Goal: Task Accomplishment & Management: Manage account settings

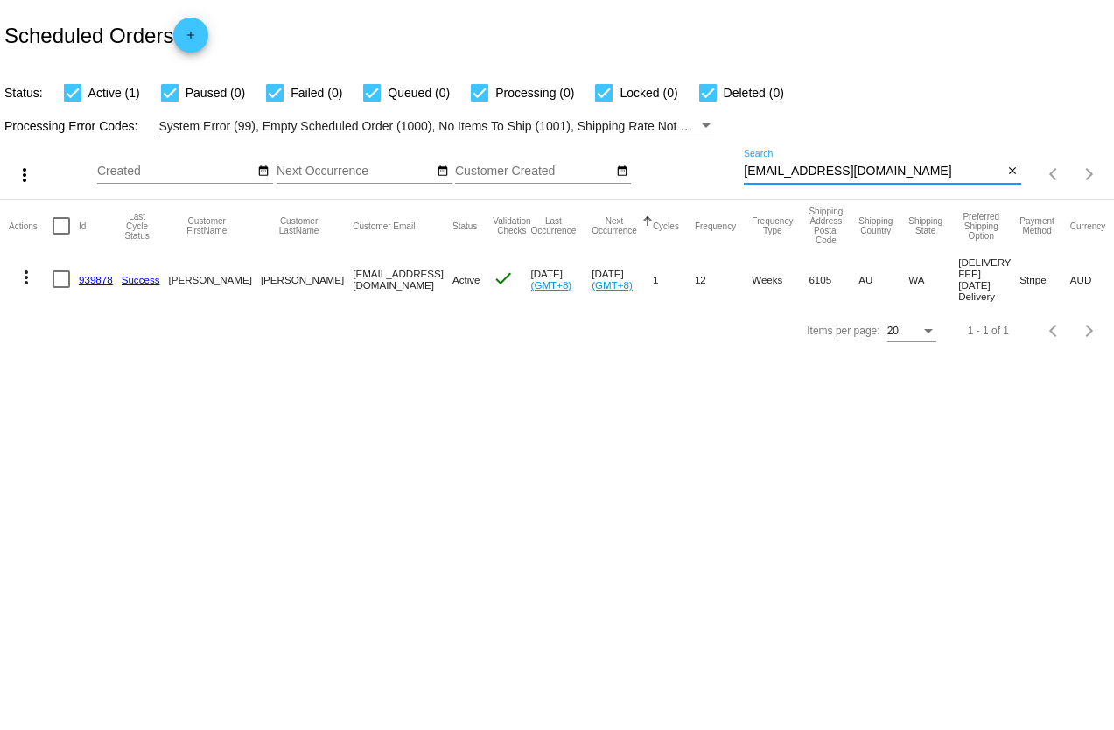
drag, startPoint x: 943, startPoint y: 167, endPoint x: 664, endPoint y: 137, distance: 280.9
click at [664, 137] on div "more_vert Sep Jan Feb Mar [DATE]" at bounding box center [557, 168] width 1114 height 62
paste input "[EMAIL_ADDRESS][DOMAIN_NAME]"
type input "[EMAIL_ADDRESS][DOMAIN_NAME]"
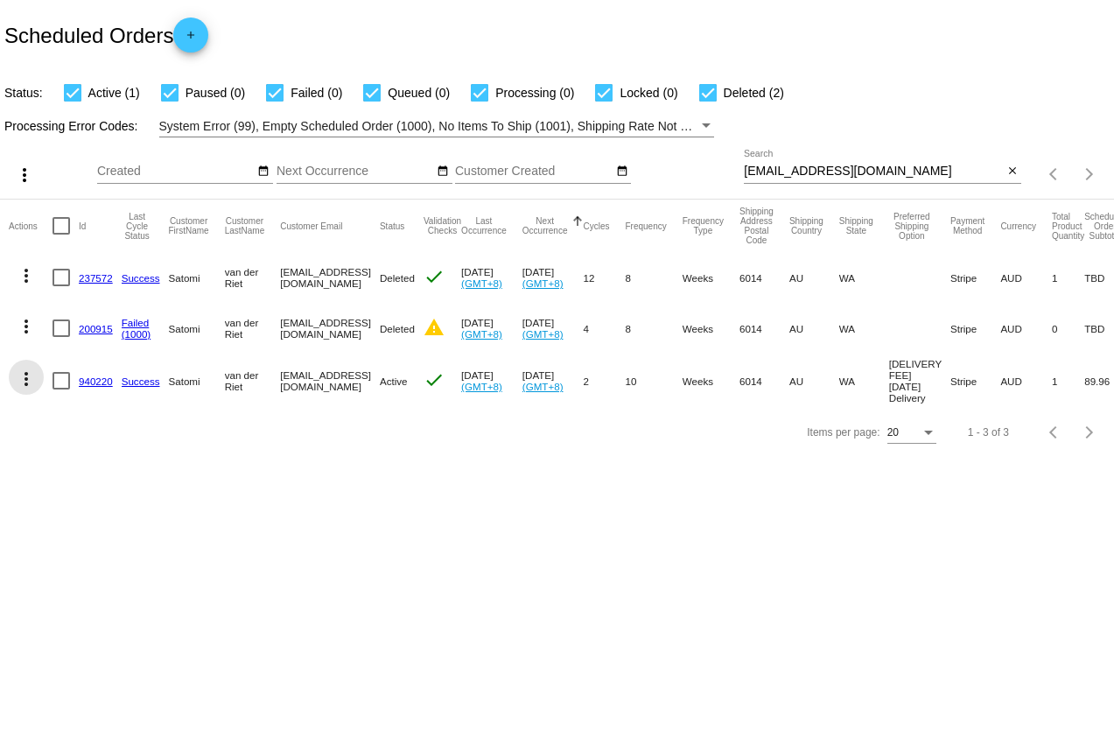
click at [25, 385] on mat-icon "more_vert" at bounding box center [26, 379] width 21 height 21
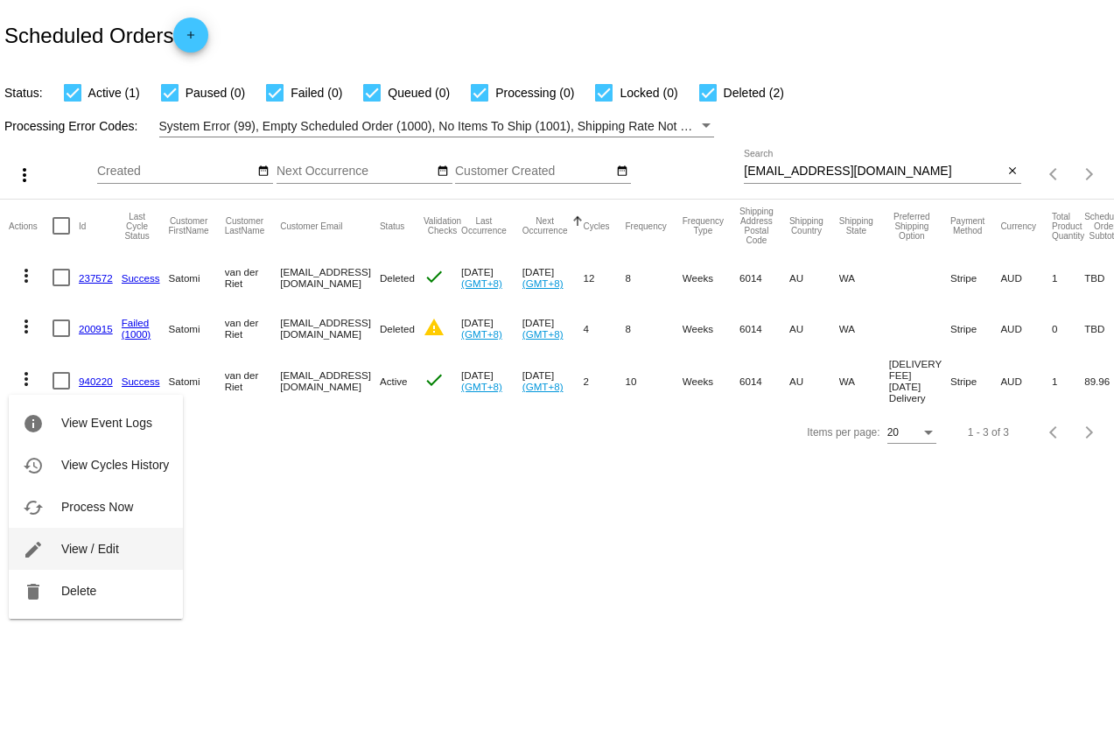
click at [127, 545] on button "edit View / Edit" at bounding box center [96, 549] width 174 height 42
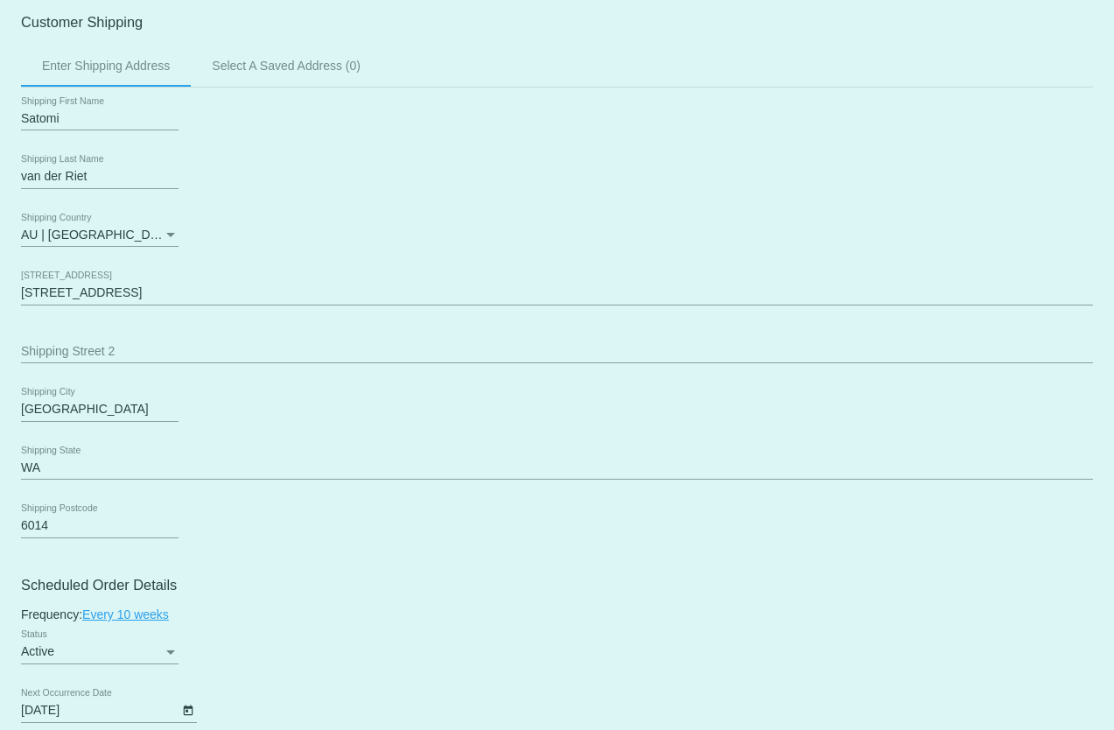
scroll to position [613, 0]
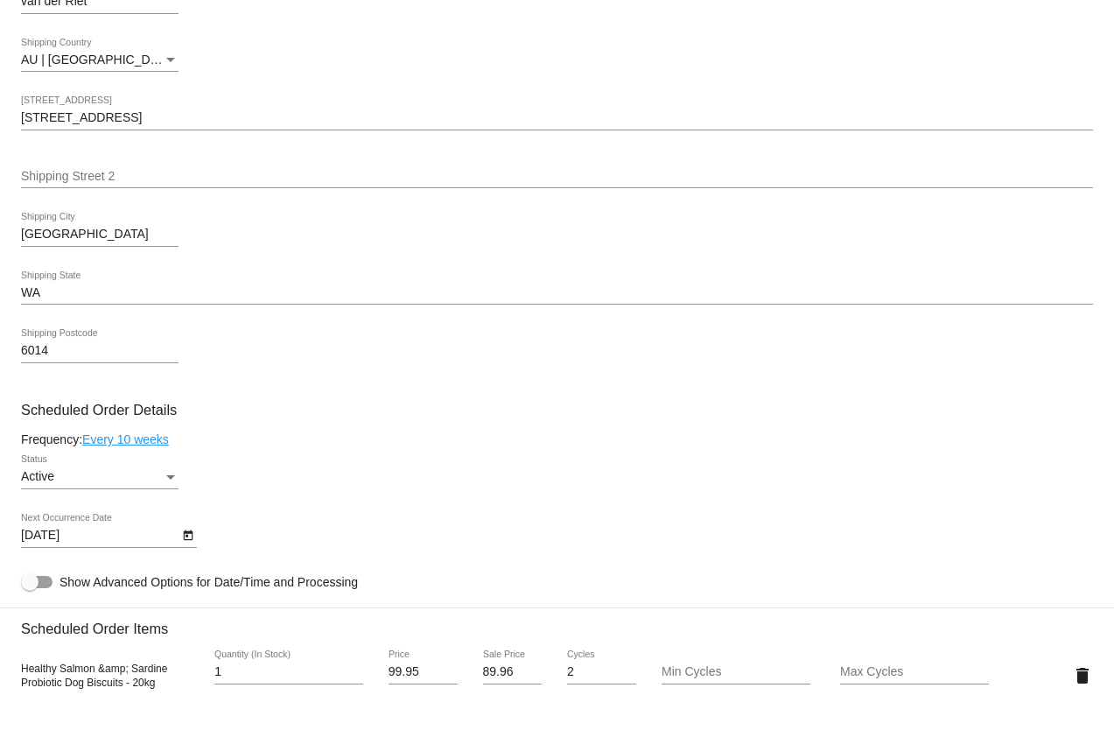
click at [184, 537] on icon "Open calendar" at bounding box center [188, 535] width 12 height 21
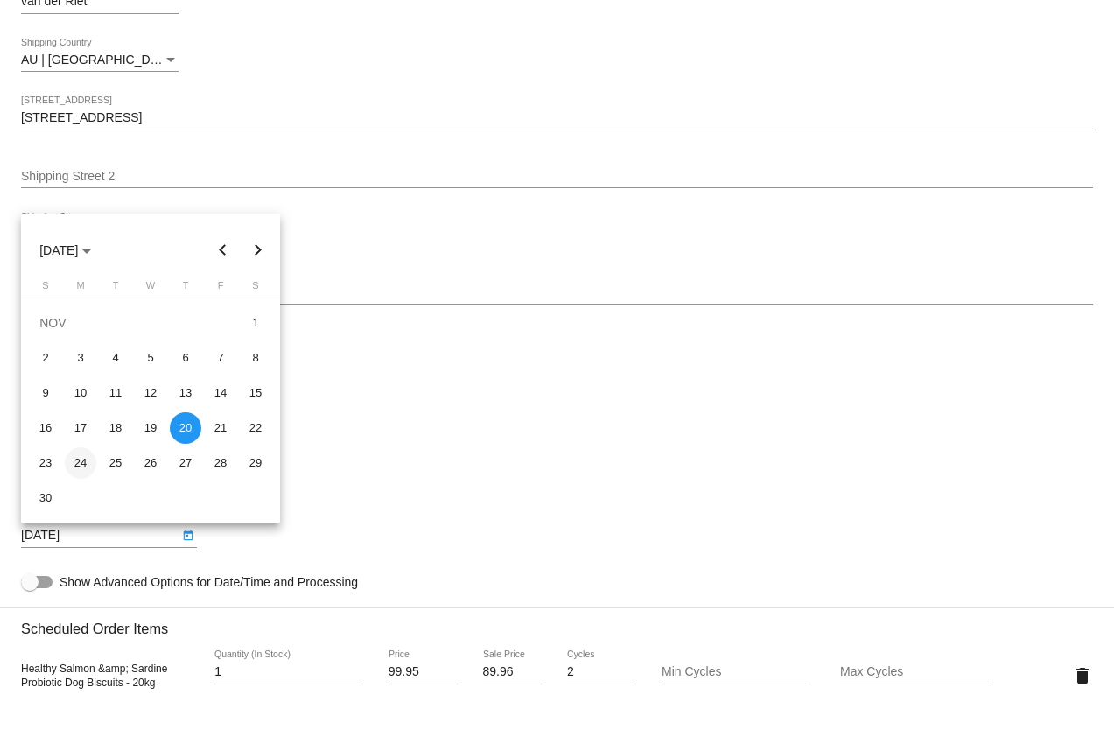
click at [80, 464] on div "24" at bounding box center [81, 463] width 32 height 32
type input "[DATE]"
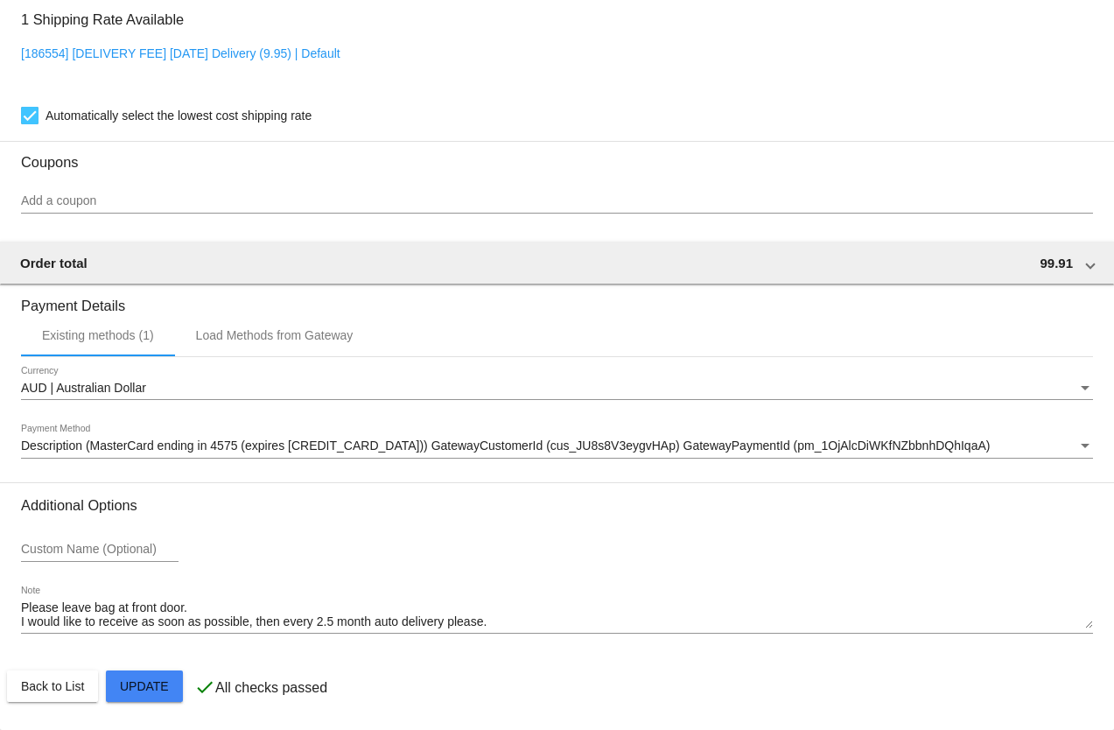
scroll to position [1393, 0]
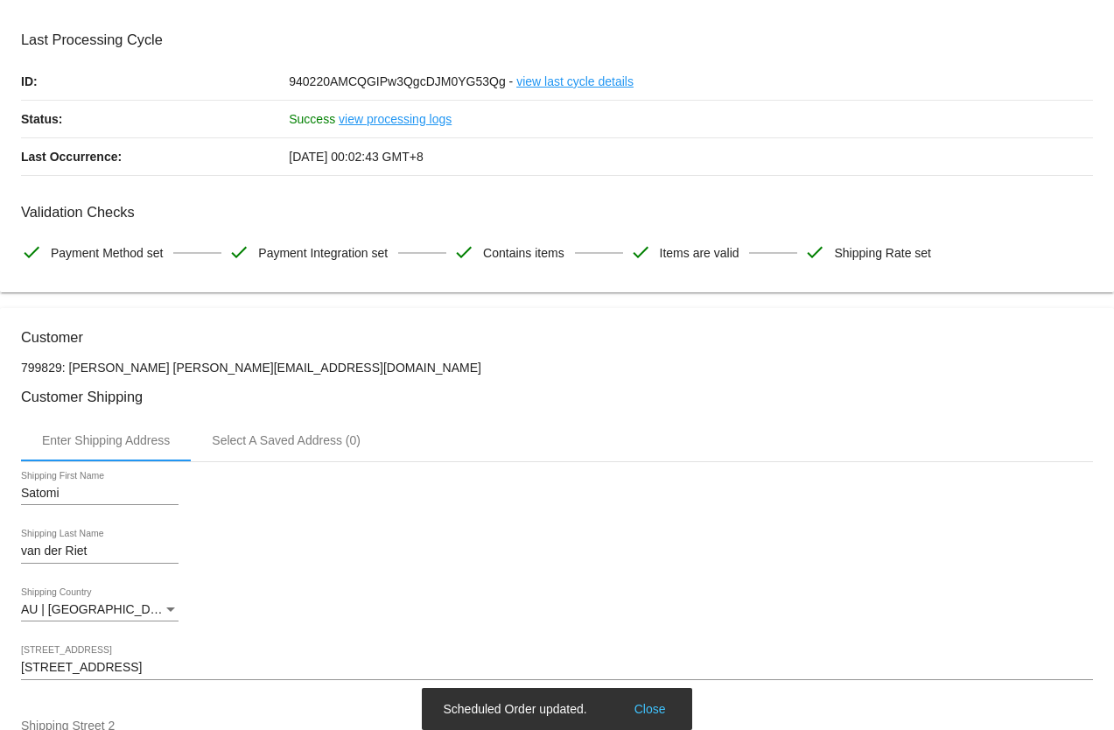
scroll to position [0, 0]
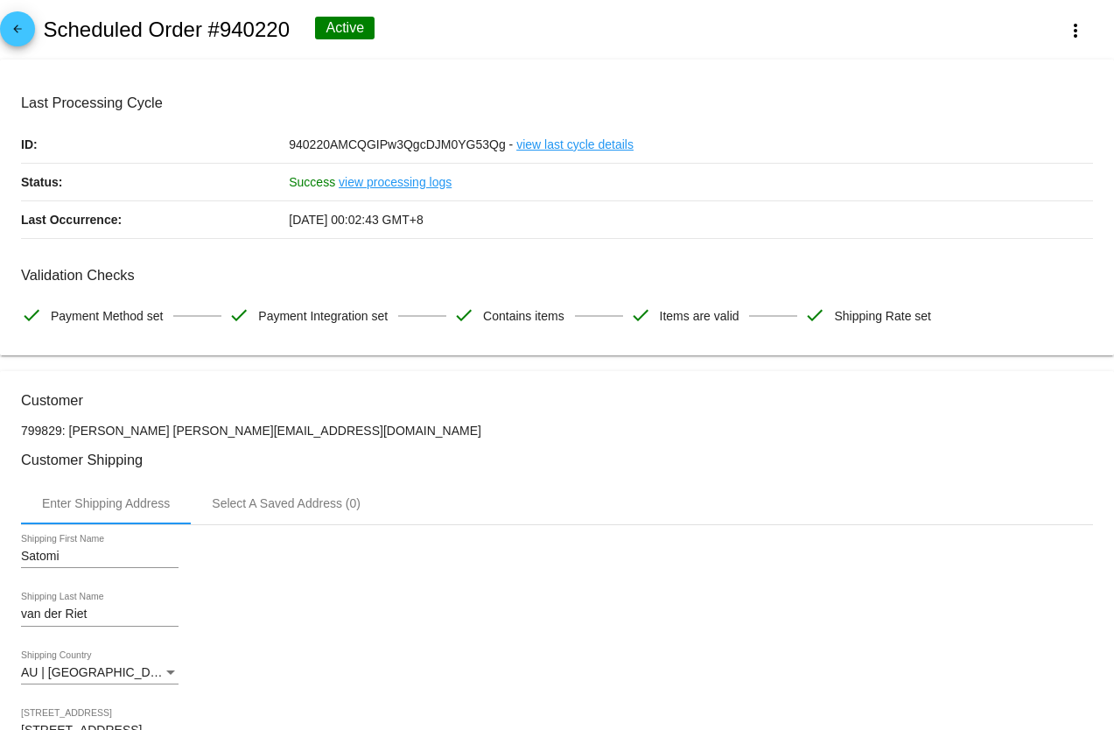
click at [13, 27] on mat-icon "arrow_back" at bounding box center [17, 33] width 21 height 21
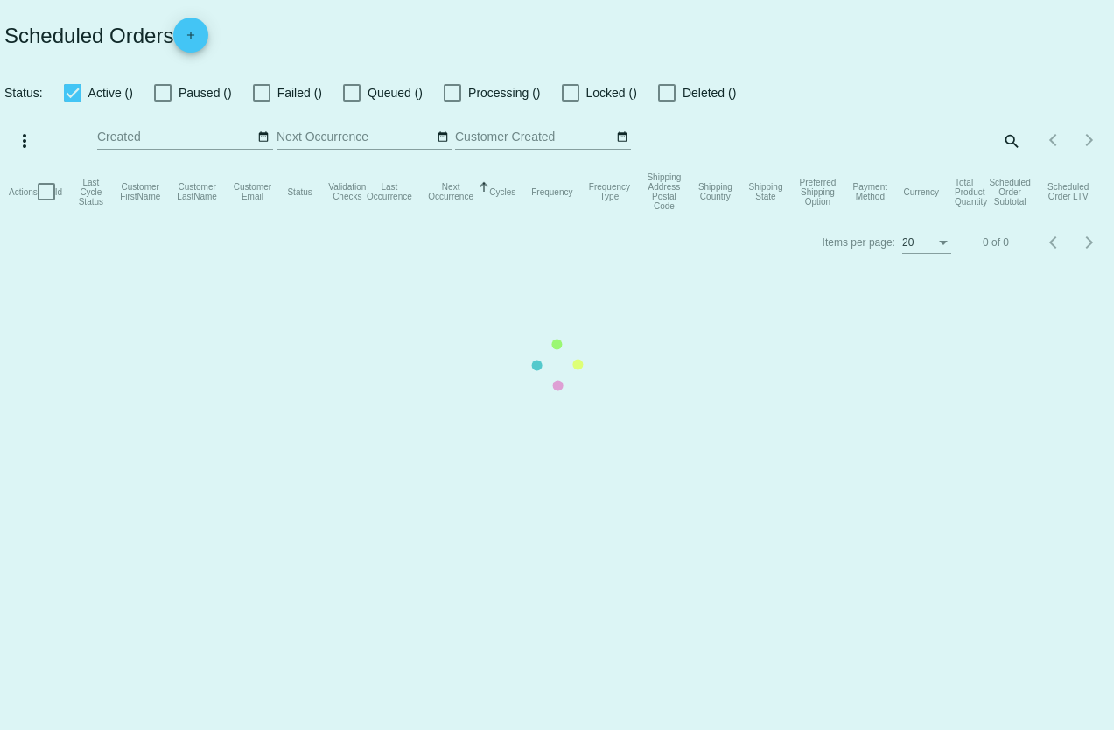
checkbox input "true"
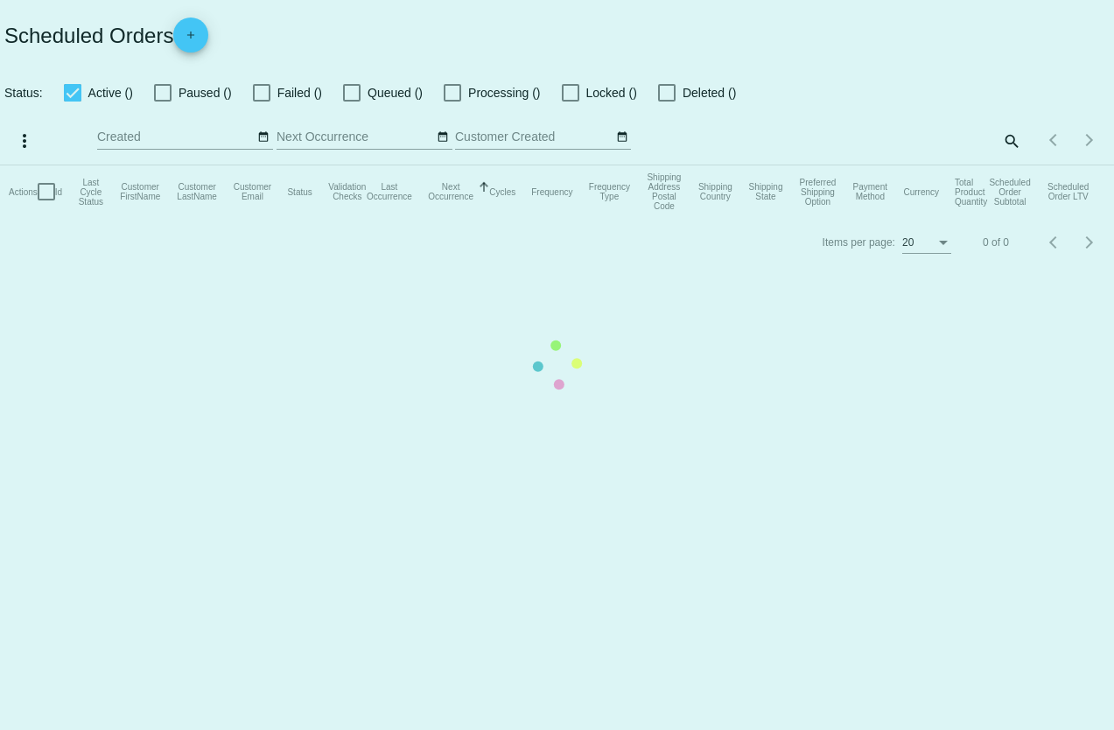
checkbox input "true"
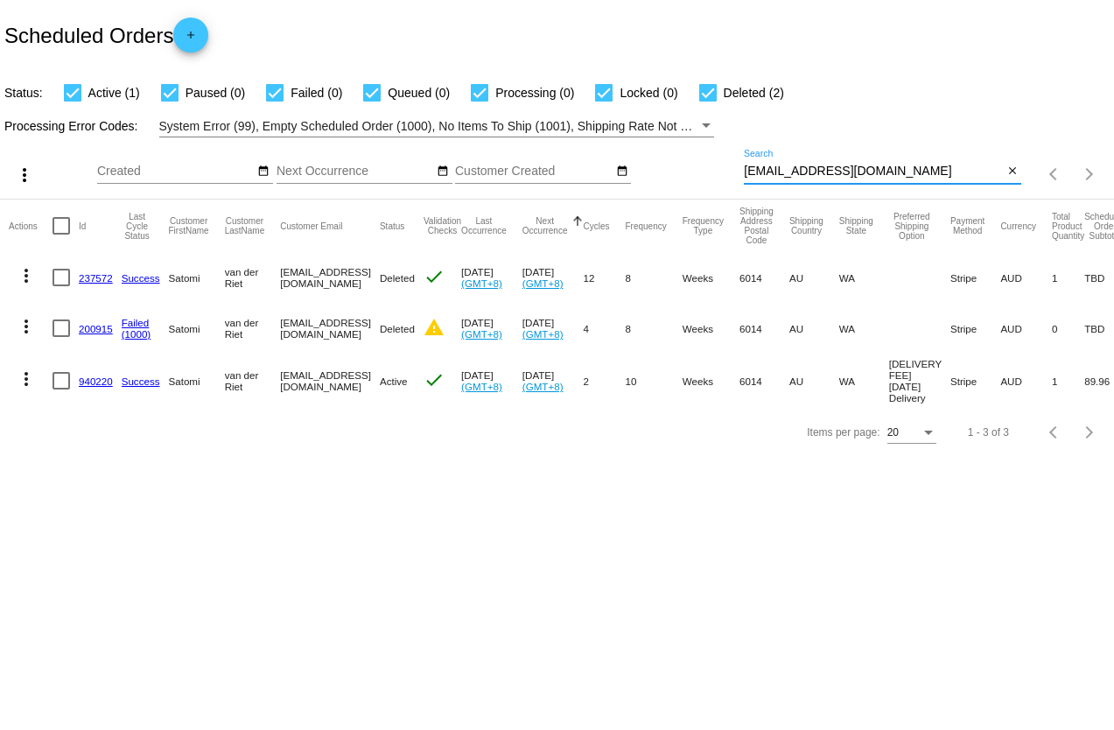
drag, startPoint x: 918, startPoint y: 173, endPoint x: 717, endPoint y: 165, distance: 200.6
click at [728, 165] on div "more_vert Sep Jan Feb Mar [DATE]" at bounding box center [557, 168] width 1114 height 62
paste input "robynwheatland"
type input "[EMAIL_ADDRESS][DOMAIN_NAME]"
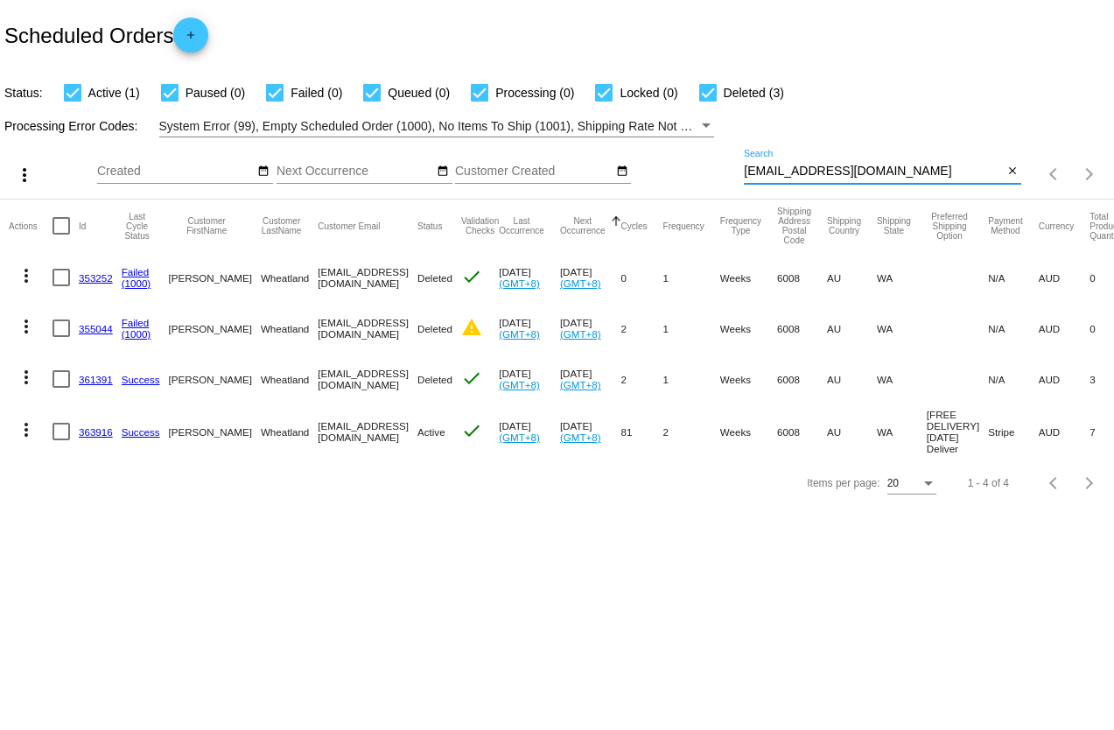
click at [23, 430] on mat-icon "more_vert" at bounding box center [26, 429] width 21 height 21
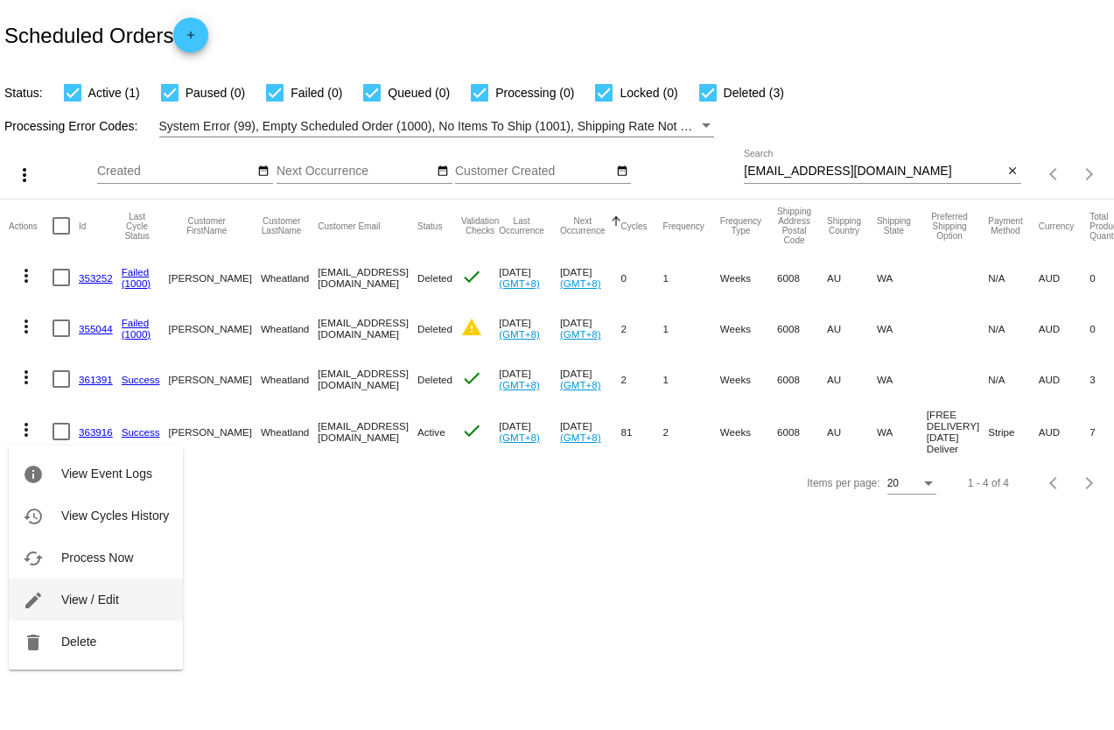
click at [97, 607] on button "edit View / Edit" at bounding box center [96, 600] width 174 height 42
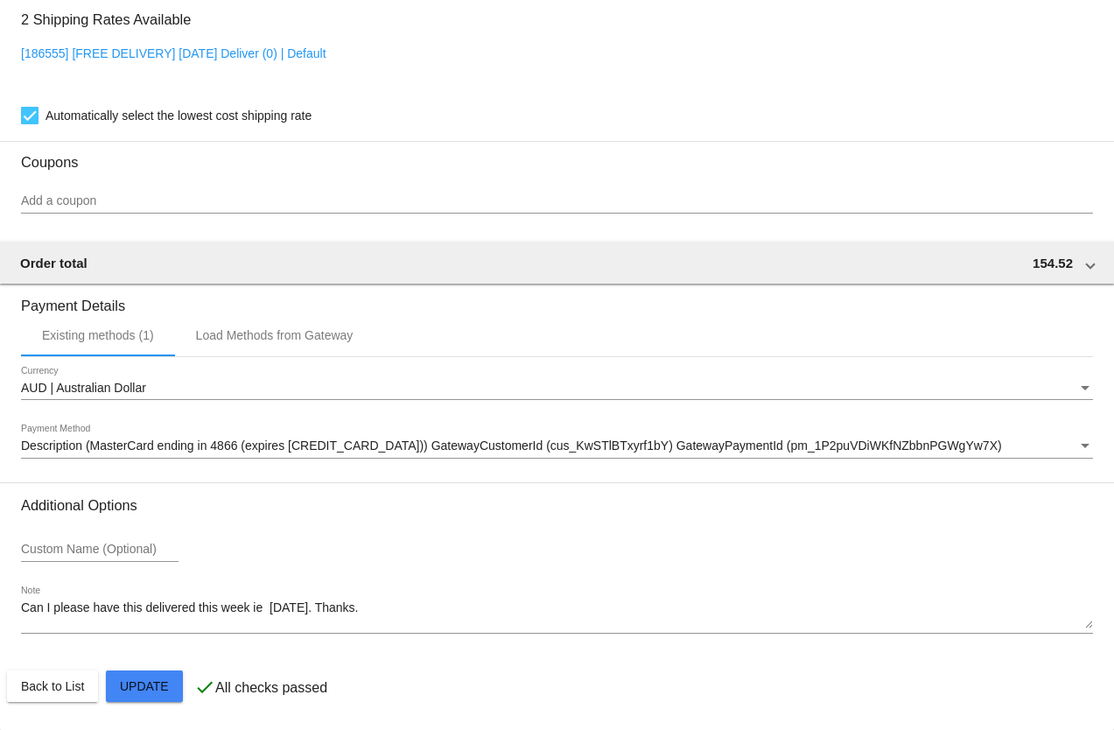
scroll to position [1592, 0]
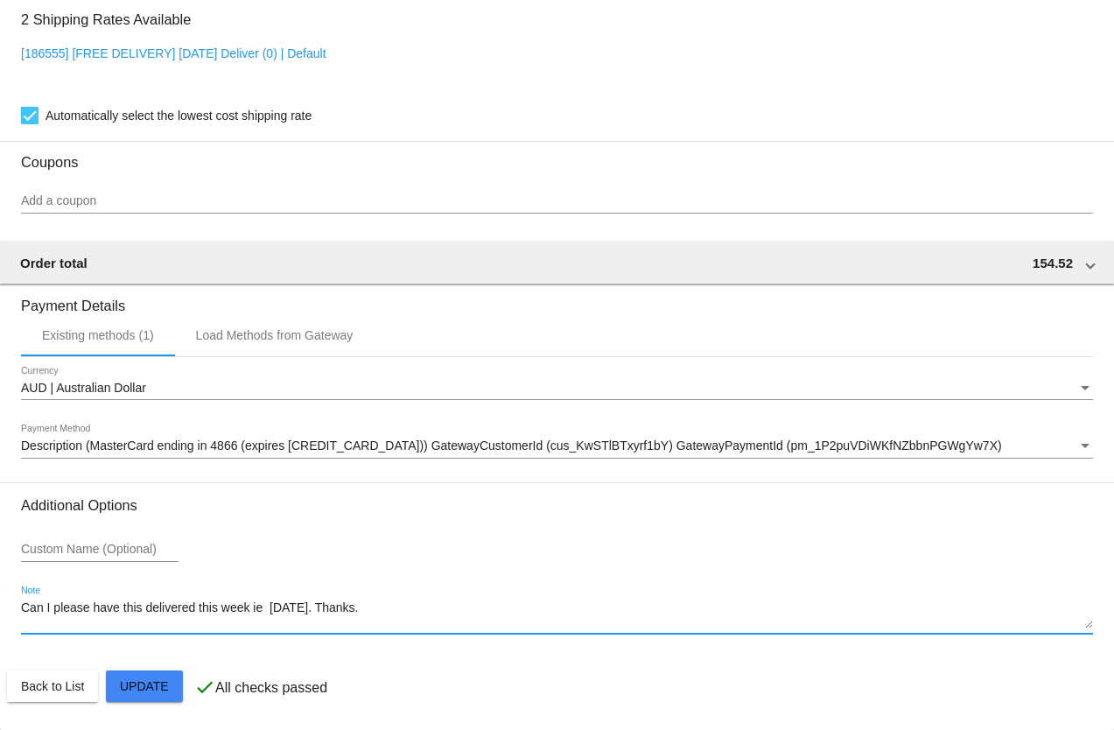
drag, startPoint x: 383, startPoint y: 615, endPoint x: -7, endPoint y: 600, distance: 390.8
click at [0, 600] on html "arrow_back Scheduled Order #363916 Active more_vert Last Processing Cycle ID: 3…" at bounding box center [557, 365] width 1114 height 730
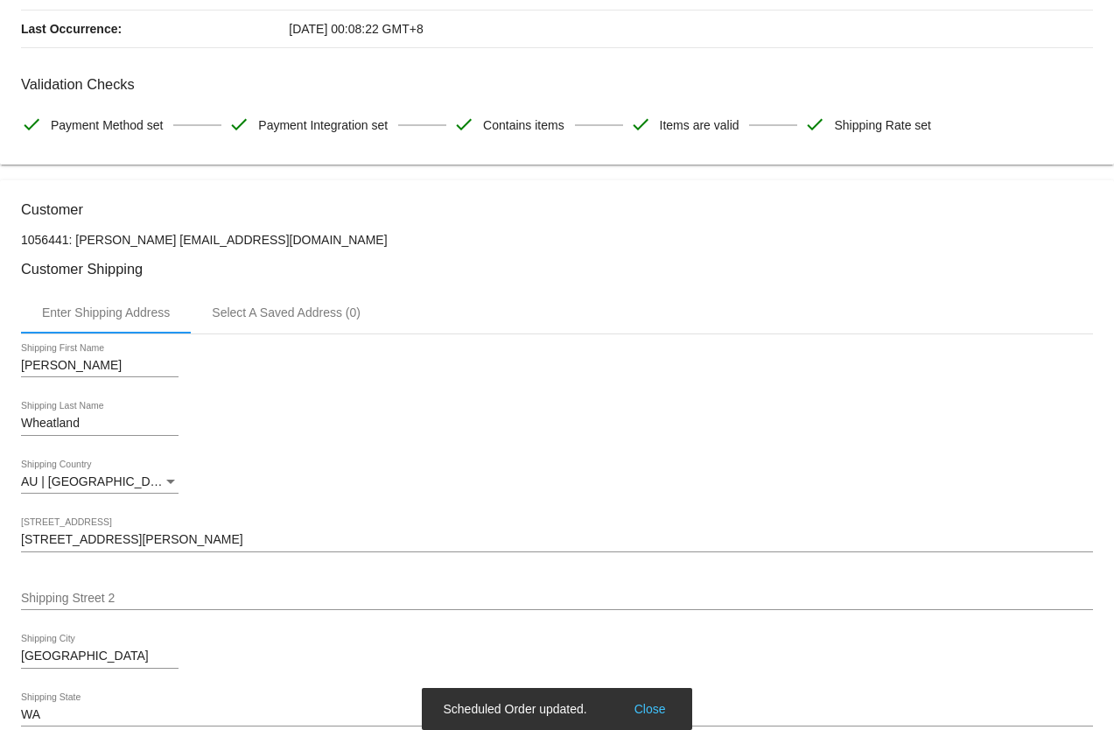
scroll to position [0, 0]
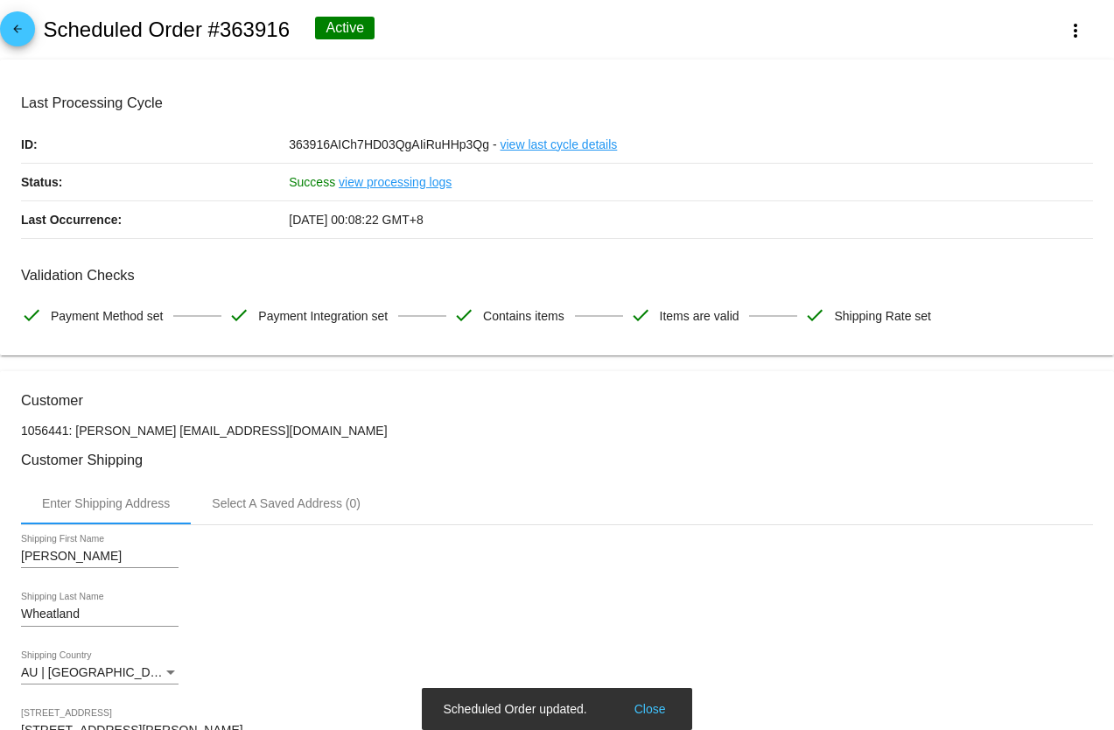
click at [21, 21] on span "arrow_back" at bounding box center [17, 32] width 21 height 43
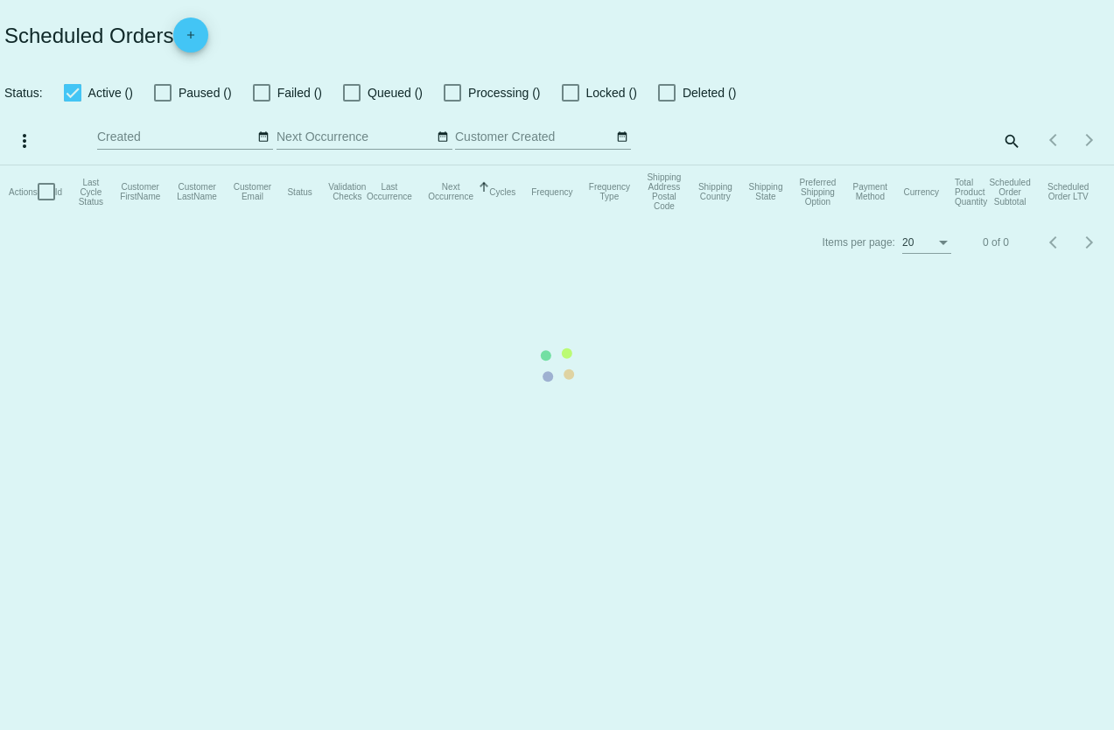
checkbox input "true"
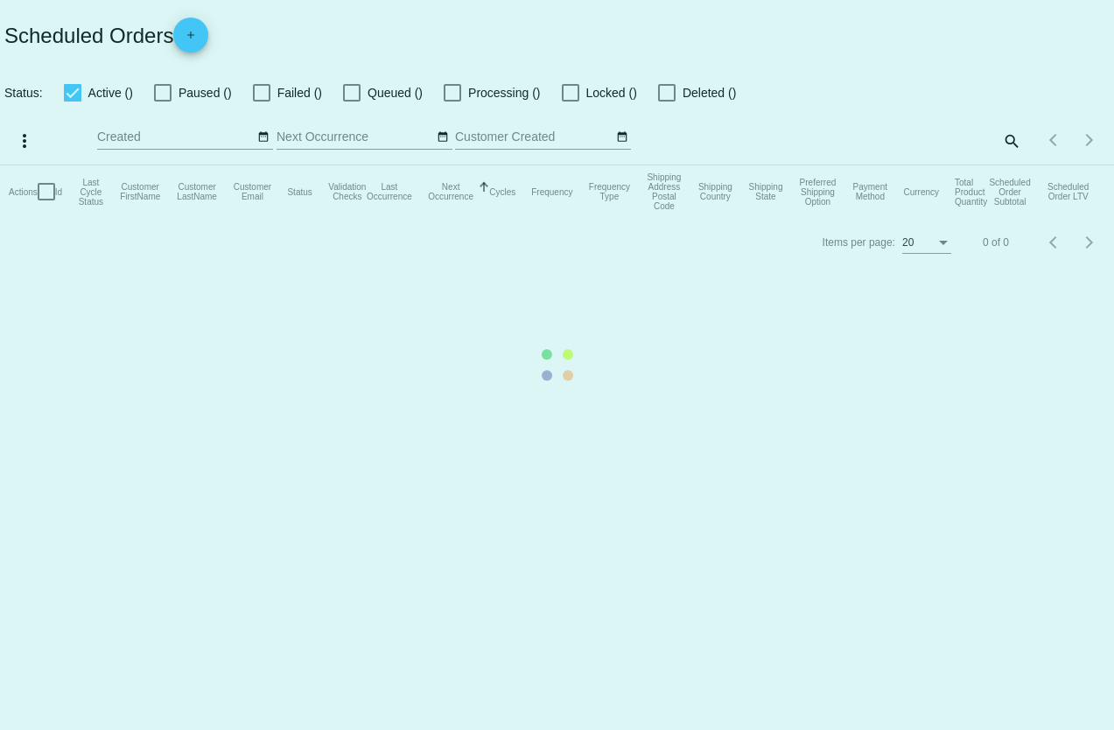
checkbox input "true"
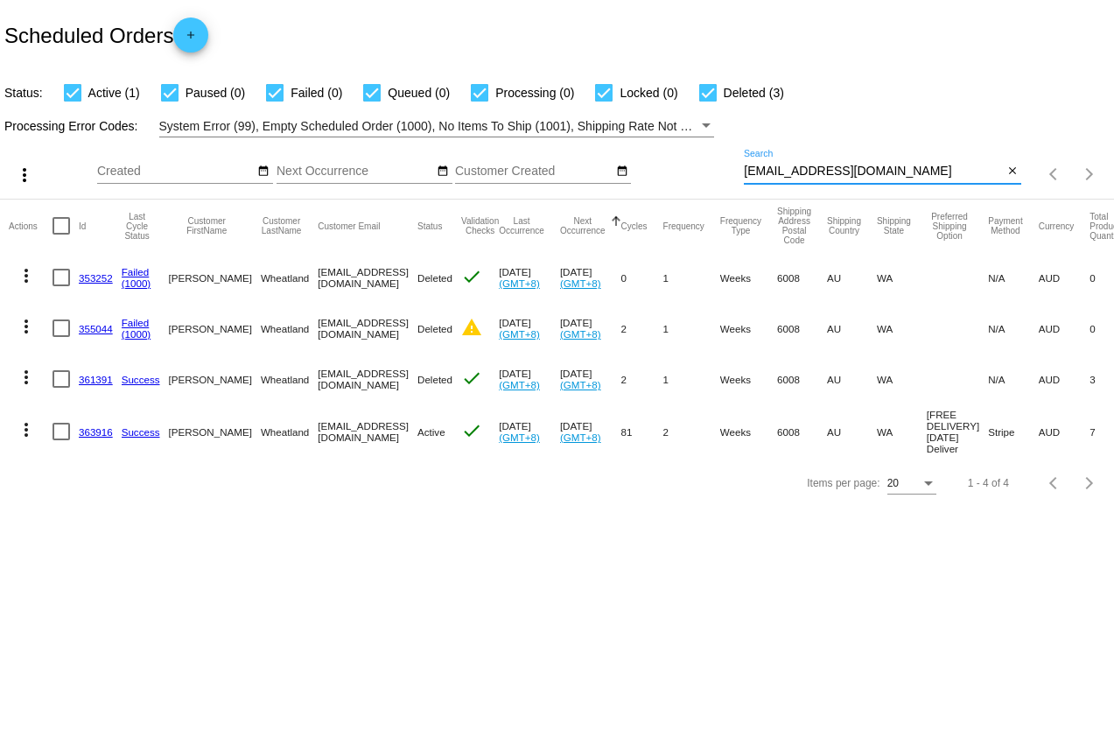
drag, startPoint x: 926, startPoint y: 174, endPoint x: 732, endPoint y: 155, distance: 195.3
click at [732, 155] on div "more_vert Sep Jan Feb Mar [DATE]" at bounding box center [557, 168] width 1114 height 62
paste input "mamadajiakko"
type input "[EMAIL_ADDRESS][DOMAIN_NAME]"
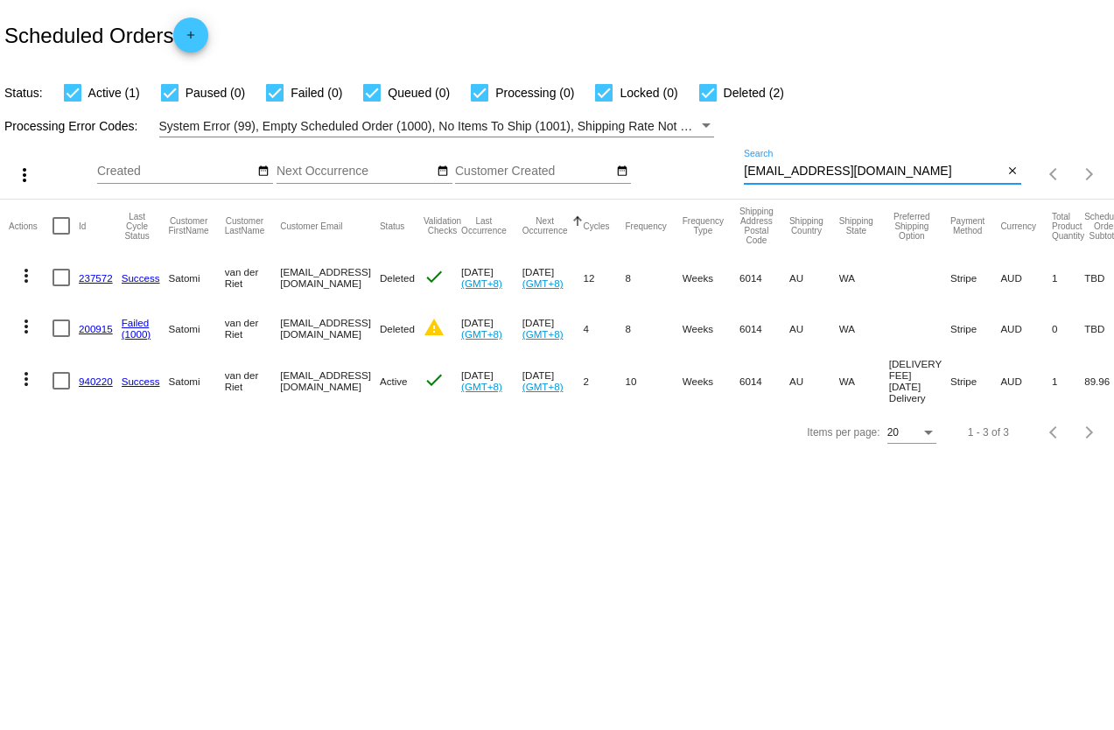
click at [29, 386] on mat-icon "more_vert" at bounding box center [26, 379] width 21 height 21
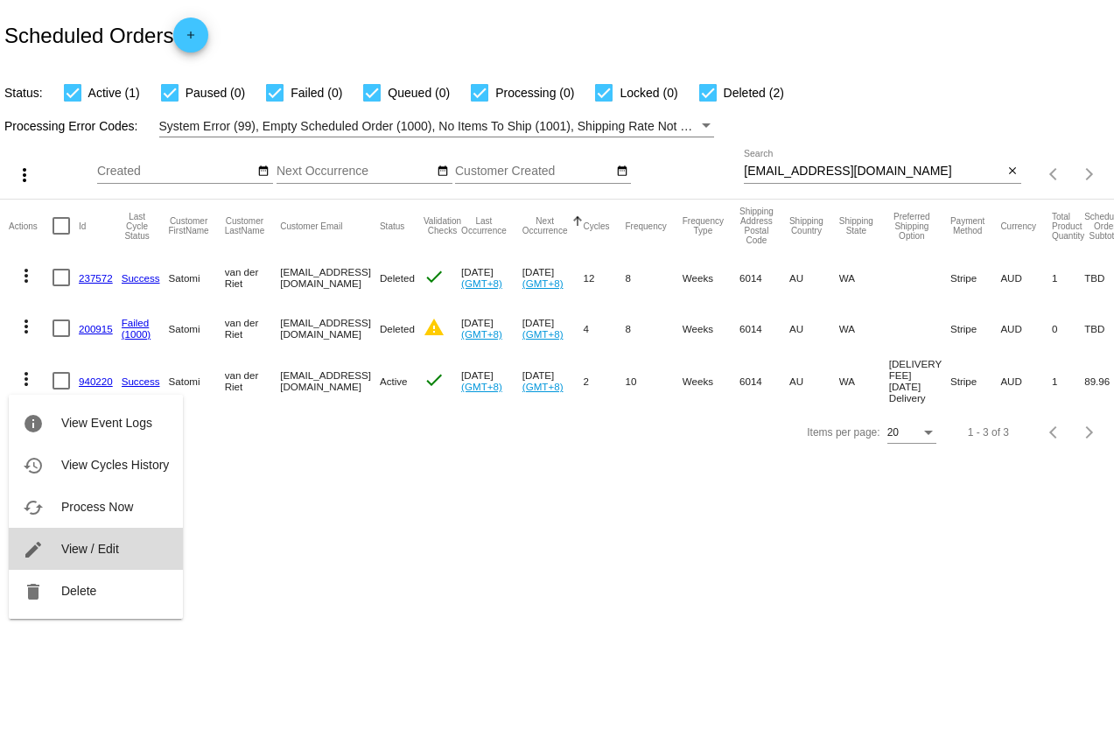
click at [87, 559] on button "edit View / Edit" at bounding box center [96, 549] width 174 height 42
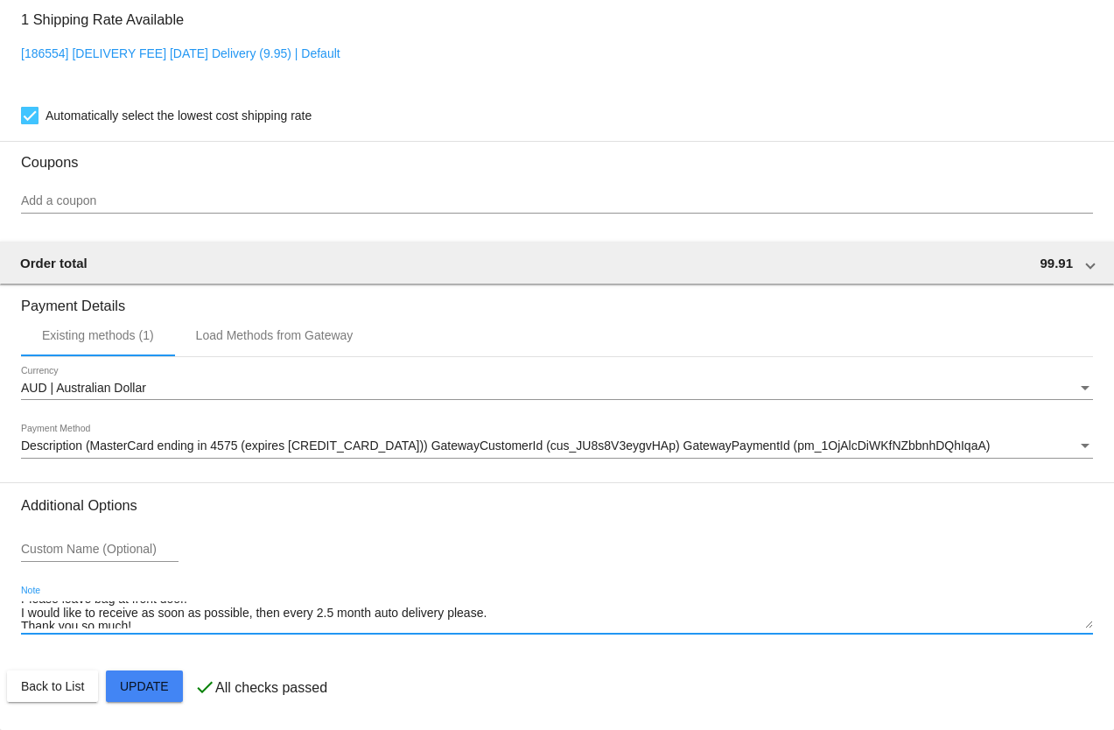
scroll to position [14, 0]
drag, startPoint x: 496, startPoint y: 622, endPoint x: 8, endPoint y: 614, distance: 487.7
click at [186, 608] on textarea "Please leave bag at front door." at bounding box center [557, 615] width 1072 height 28
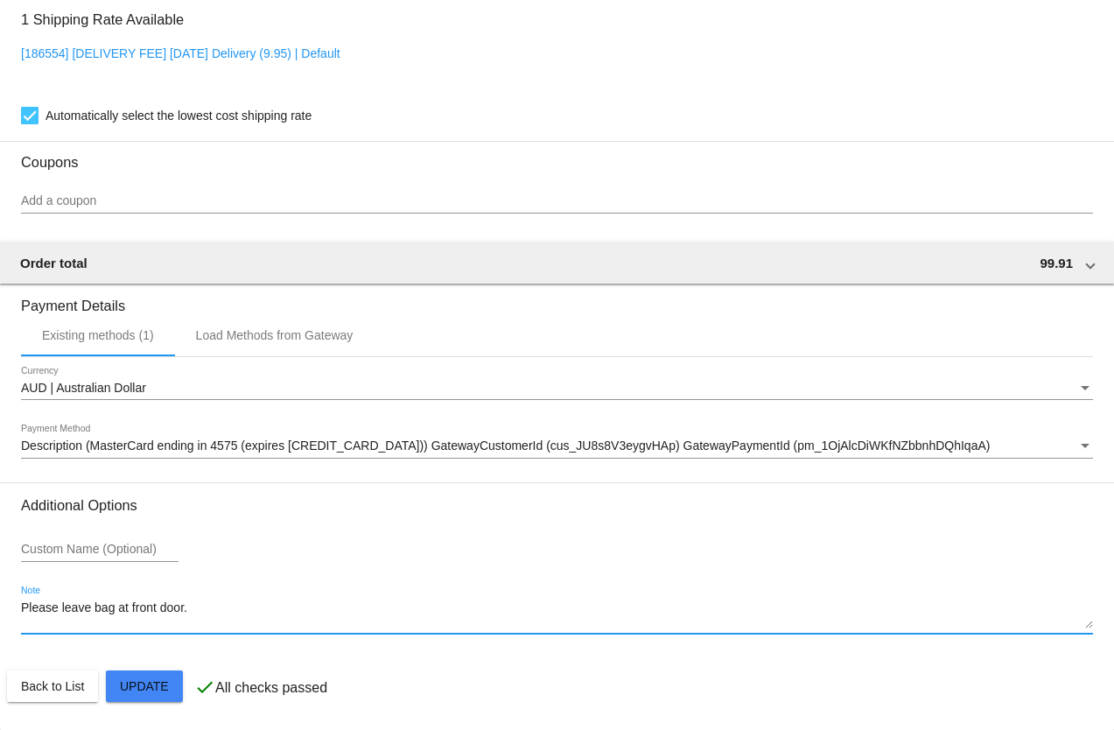
click at [228, 621] on textarea "Please leave bag at front door." at bounding box center [557, 615] width 1072 height 28
click at [194, 627] on textarea "Please leave bag at front door." at bounding box center [557, 615] width 1072 height 28
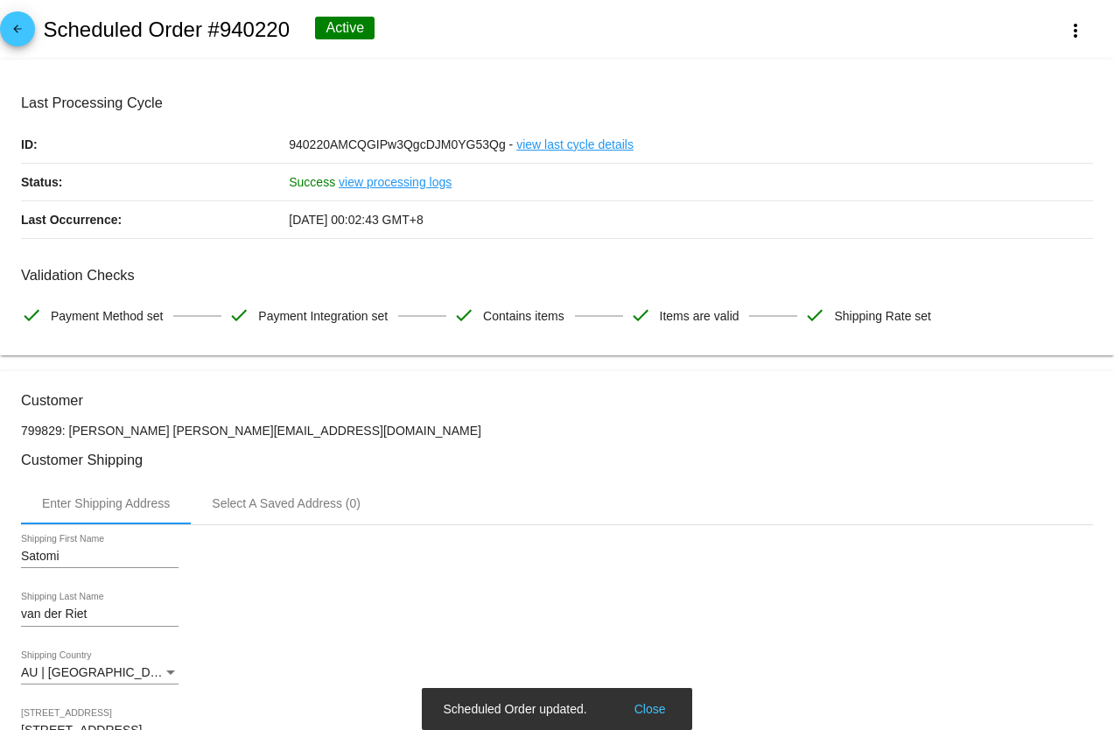
type textarea "Please leave bag at front door."
click at [11, 21] on span "arrow_back" at bounding box center [17, 32] width 21 height 43
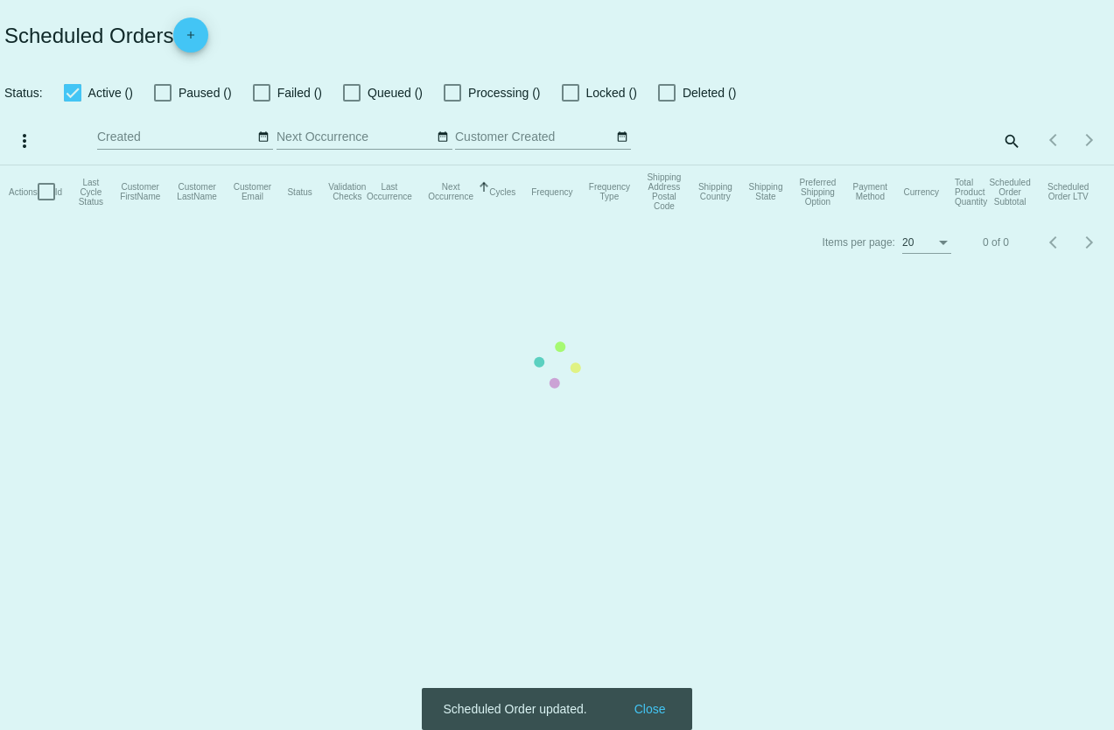
checkbox input "true"
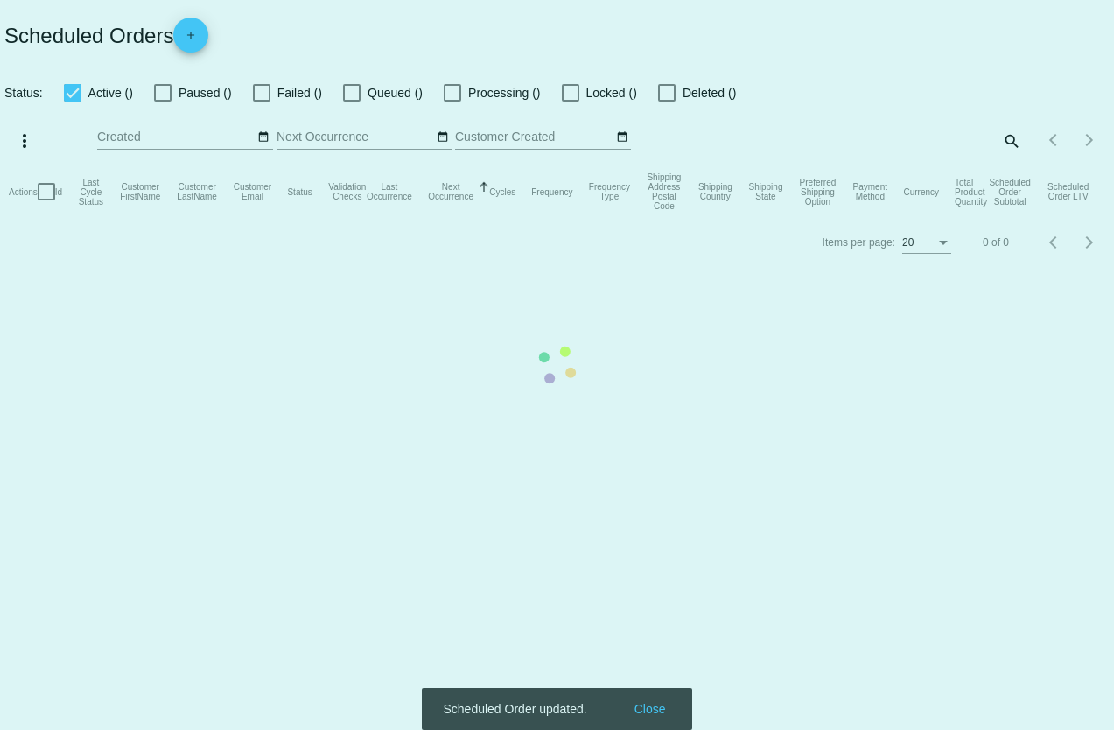
checkbox input "true"
